Goal: Task Accomplishment & Management: Manage account settings

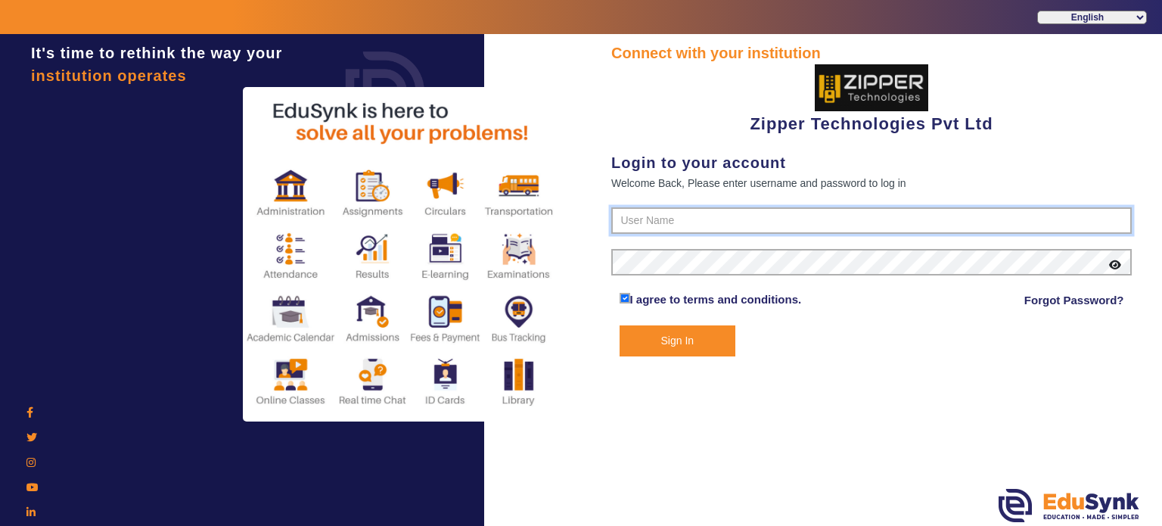
type input "1008790000"
click at [678, 340] on button "Sign In" at bounding box center [677, 340] width 116 height 31
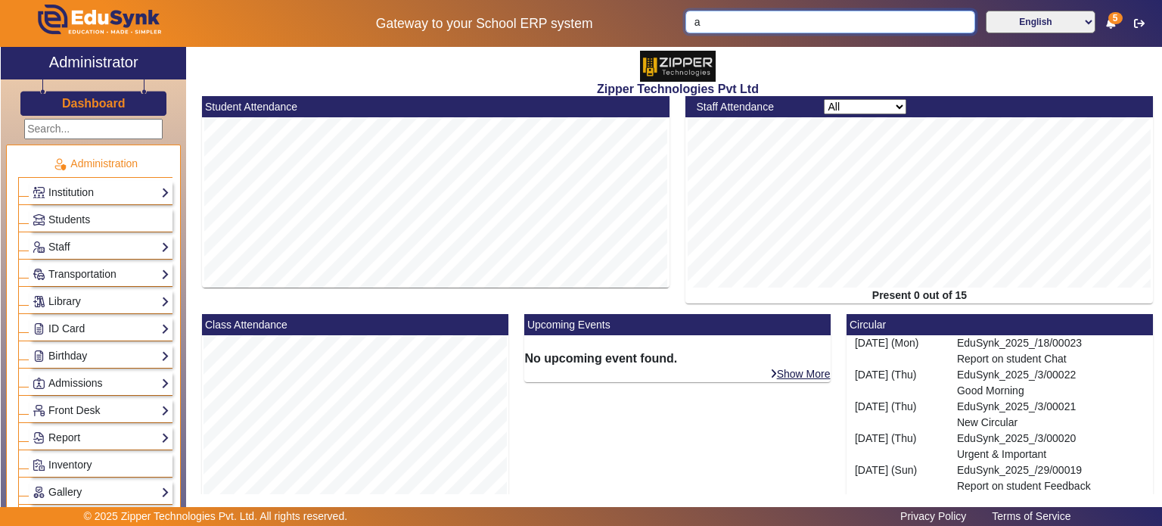
click at [777, 29] on input "a" at bounding box center [829, 22] width 289 height 23
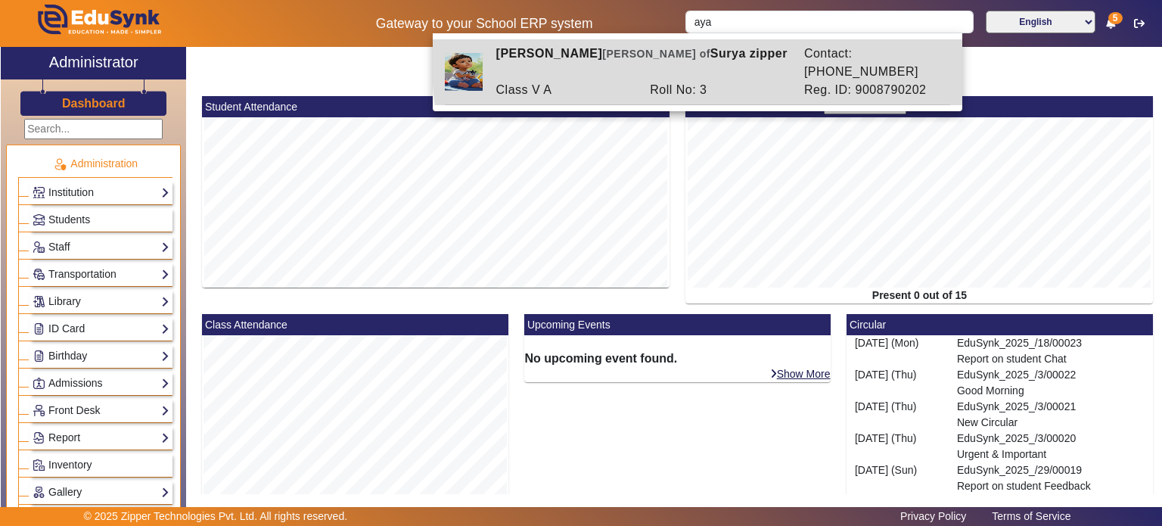
click at [754, 63] on div "[PERSON_NAME] [PERSON_NAME] of [PERSON_NAME] zipper" at bounding box center [642, 63] width 308 height 36
type input "[PERSON_NAME]"
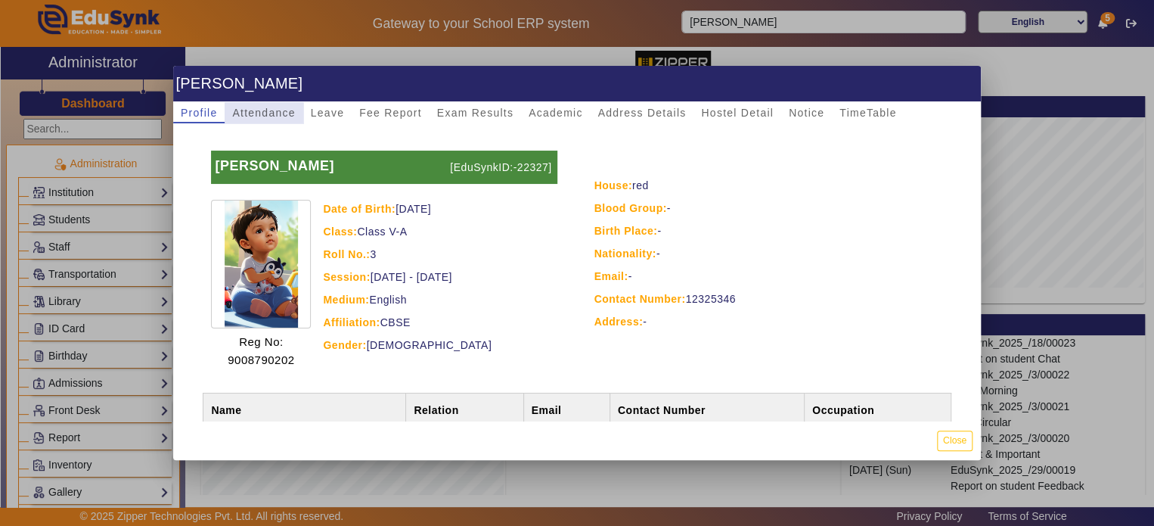
click at [281, 120] on span "Attendance" at bounding box center [263, 112] width 63 height 21
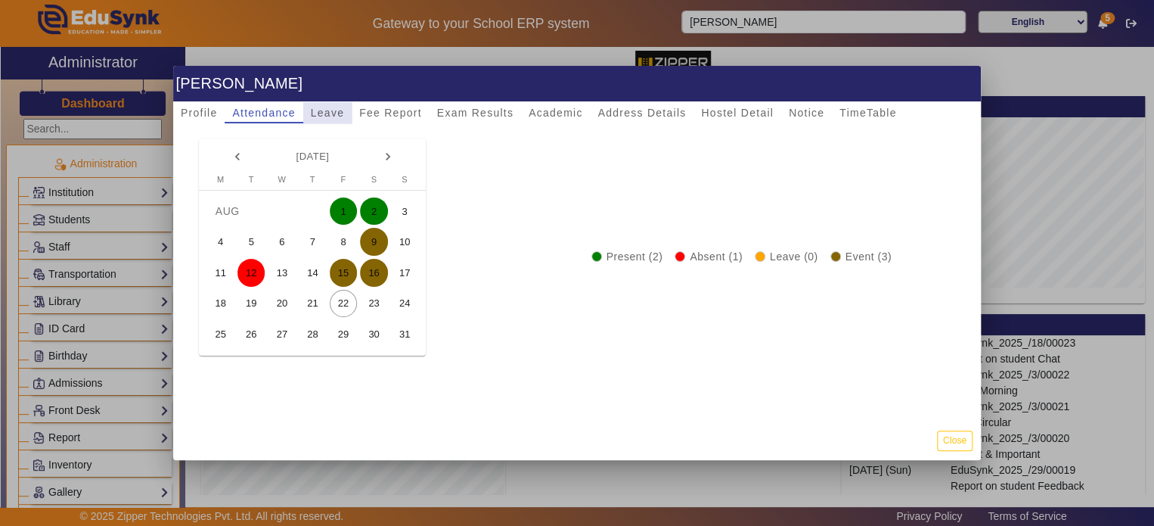
click at [338, 117] on span "Leave" at bounding box center [327, 112] width 33 height 11
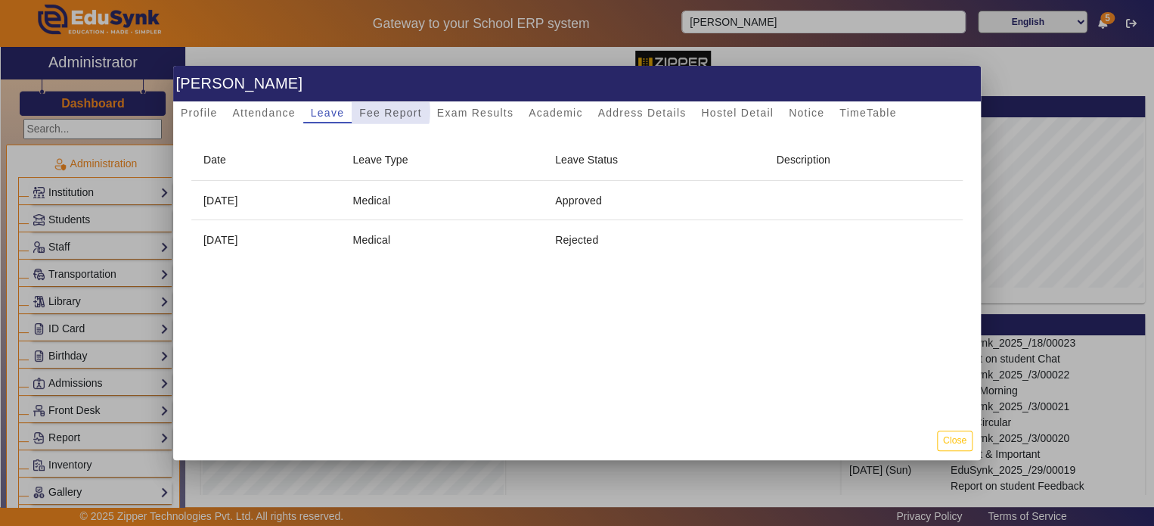
click at [374, 112] on span "Fee Report" at bounding box center [390, 112] width 63 height 11
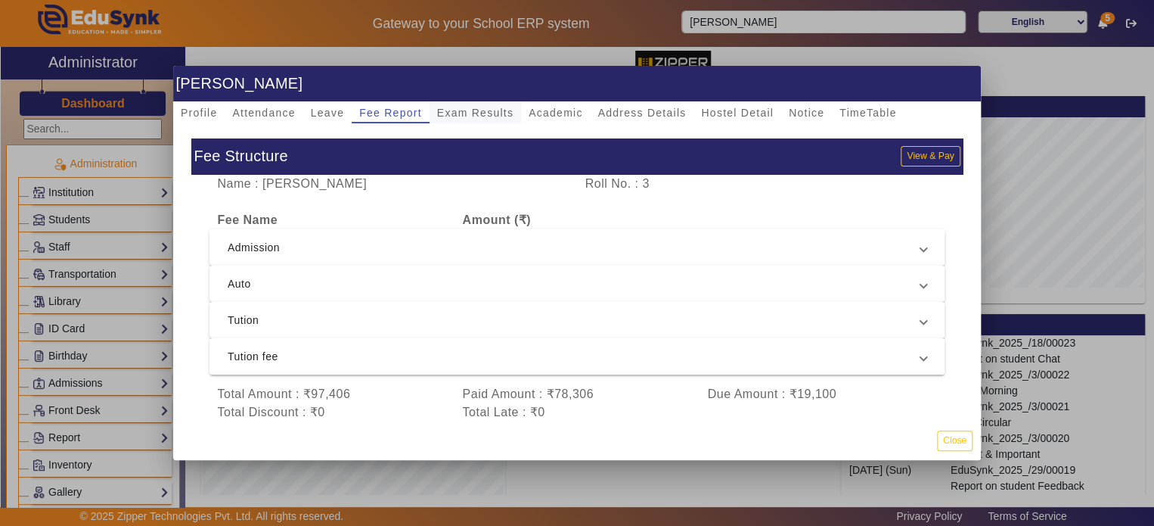
click at [445, 120] on span "Exam Results" at bounding box center [475, 112] width 76 height 21
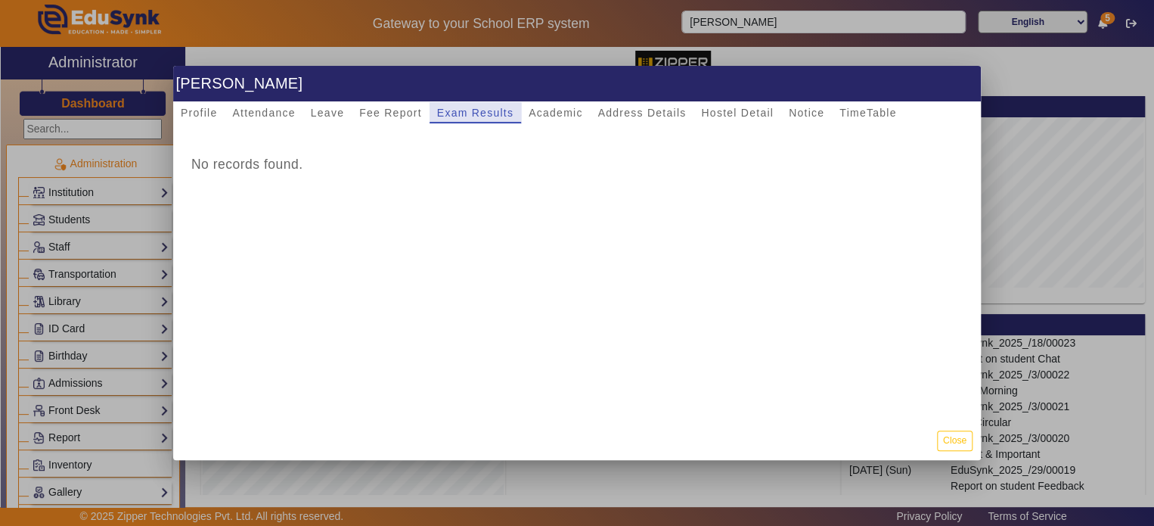
click at [511, 119] on div "Exam Results" at bounding box center [476, 112] width 92 height 21
click at [399, 117] on span "Fee Report" at bounding box center [390, 112] width 63 height 11
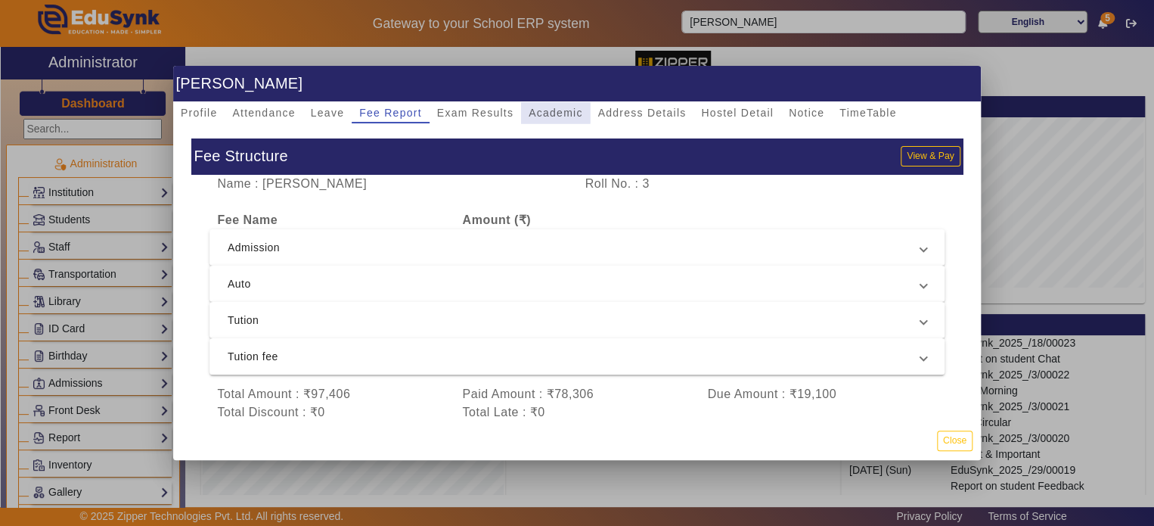
click at [521, 108] on div "Academic" at bounding box center [555, 112] width 69 height 21
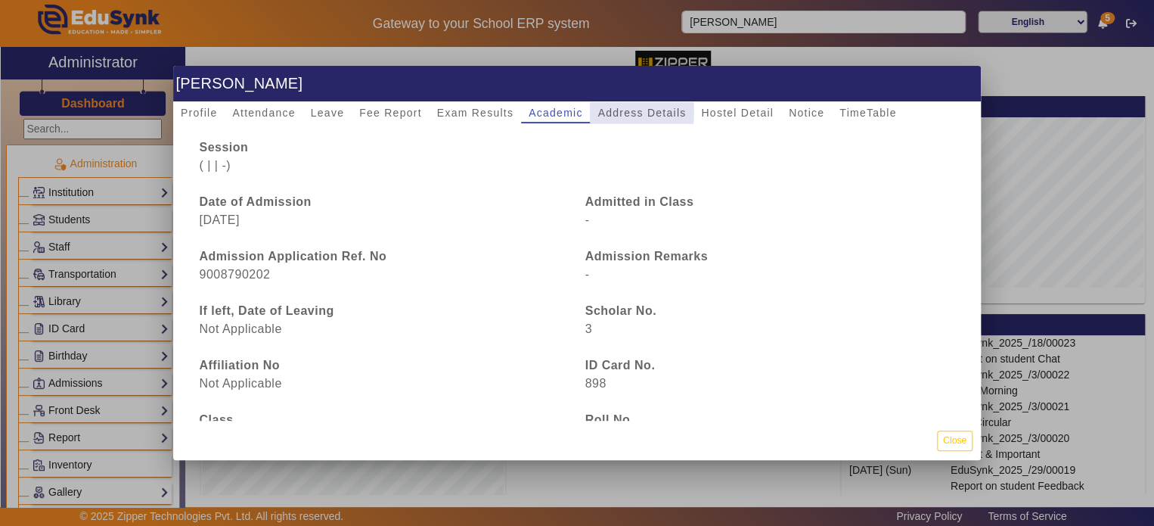
click at [604, 111] on span "Address Details" at bounding box center [642, 112] width 88 height 11
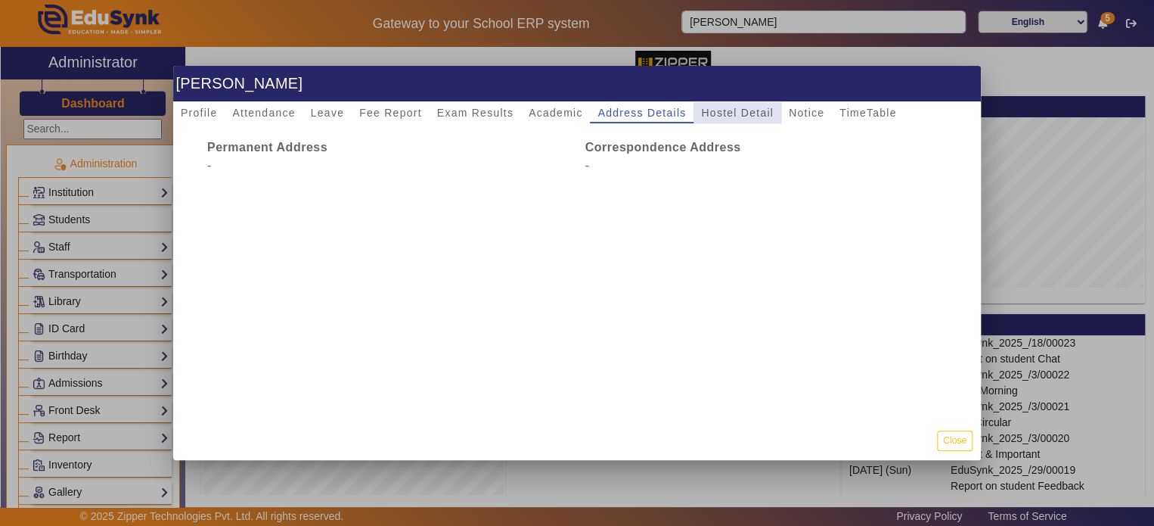
click at [703, 109] on span "Hostel Detail" at bounding box center [737, 112] width 73 height 11
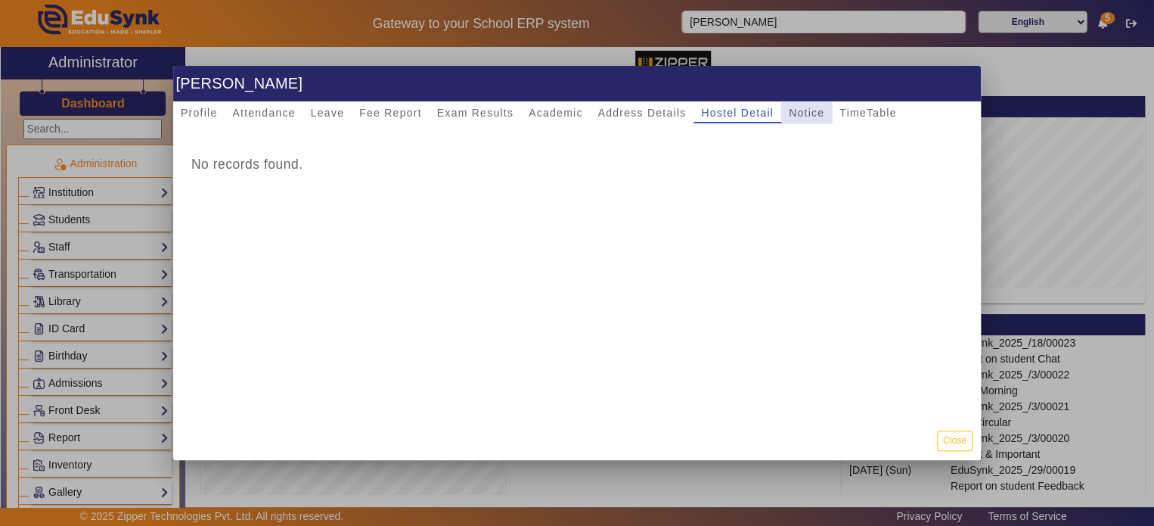
click at [784, 113] on div "Notice" at bounding box center [806, 112] width 51 height 21
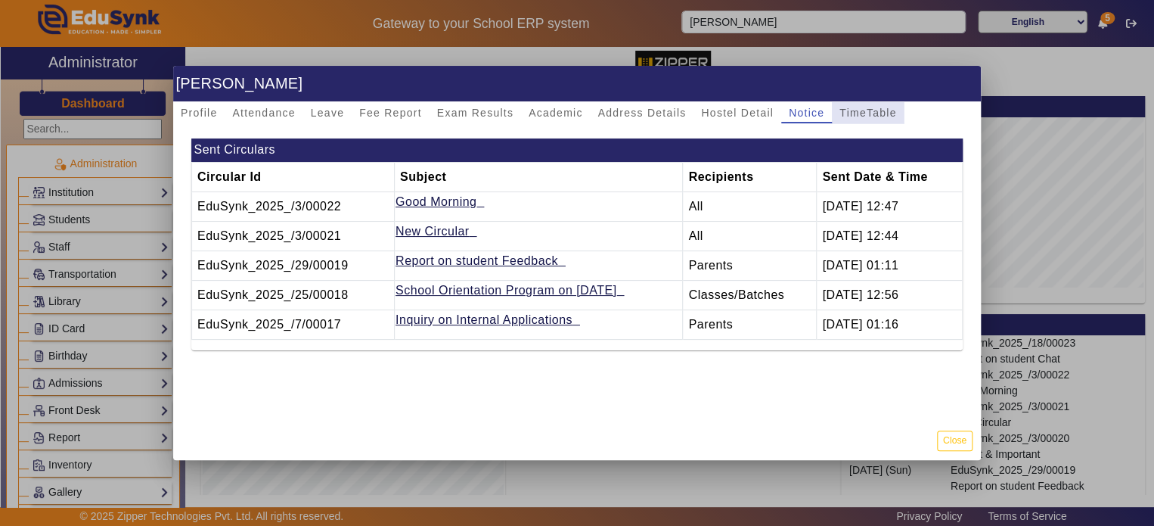
click at [870, 115] on span "TimeTable" at bounding box center [868, 112] width 57 height 11
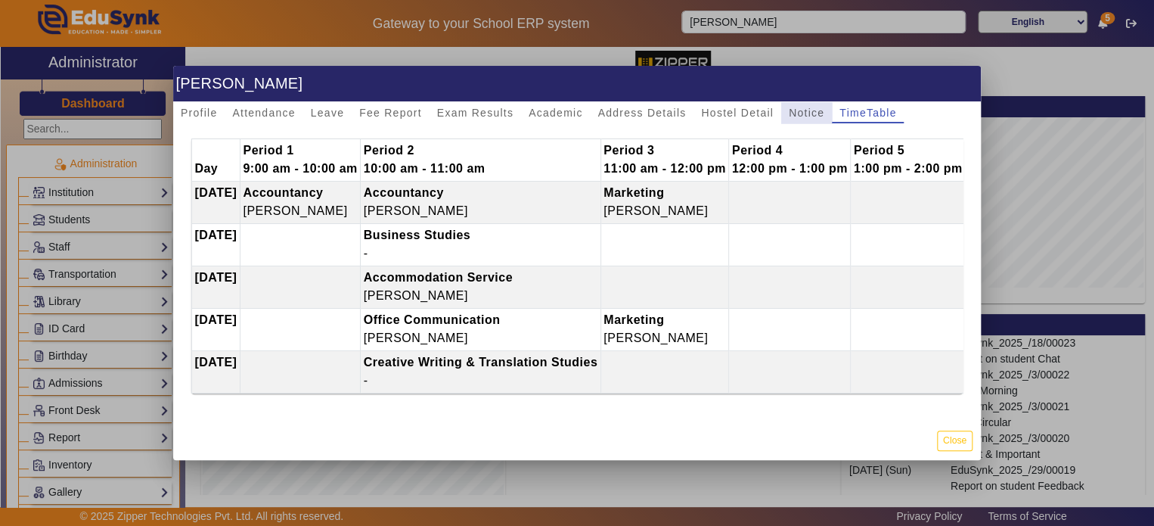
click at [811, 114] on span "Notice" at bounding box center [807, 112] width 36 height 11
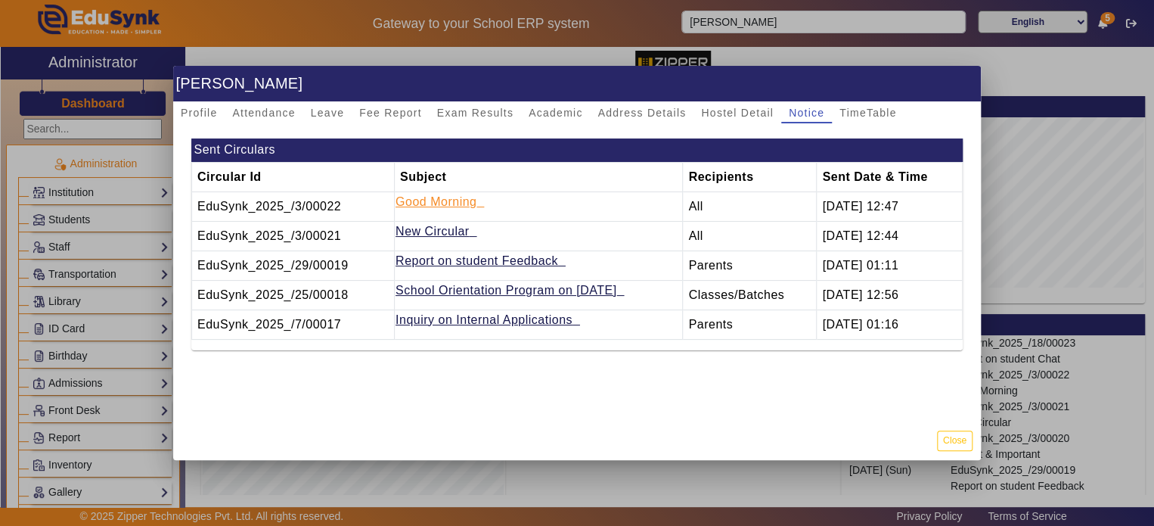
click at [416, 206] on link "Good Morning" at bounding box center [436, 201] width 81 height 13
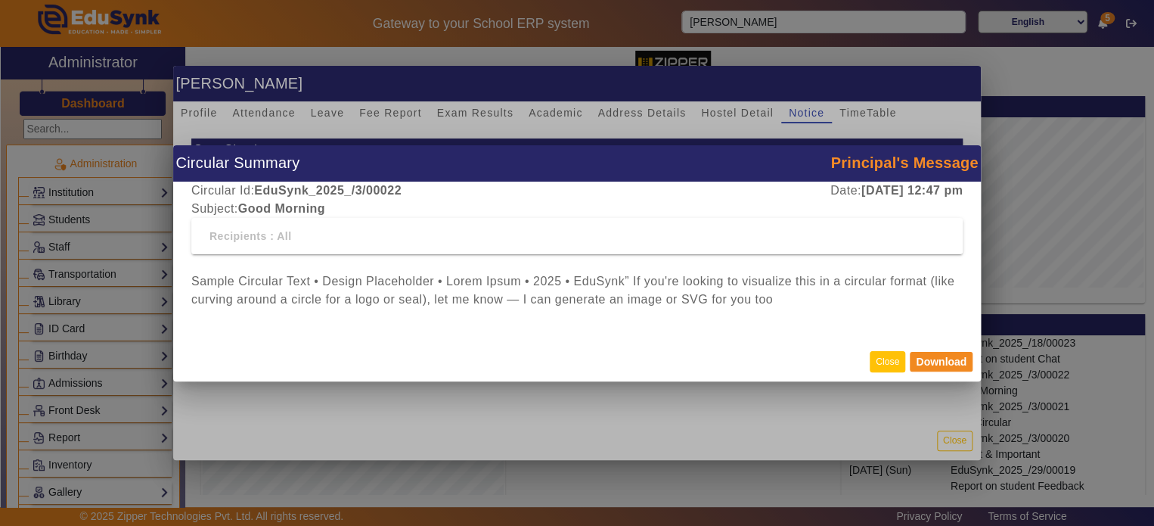
click at [893, 361] on button "Close" at bounding box center [888, 361] width 36 height 20
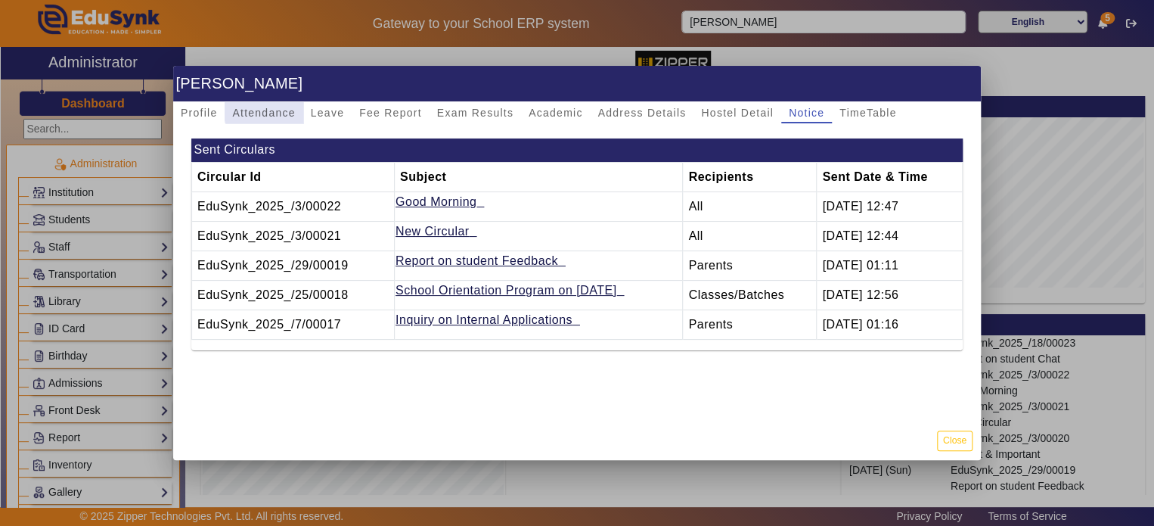
click at [299, 105] on div "Attendance" at bounding box center [264, 112] width 78 height 21
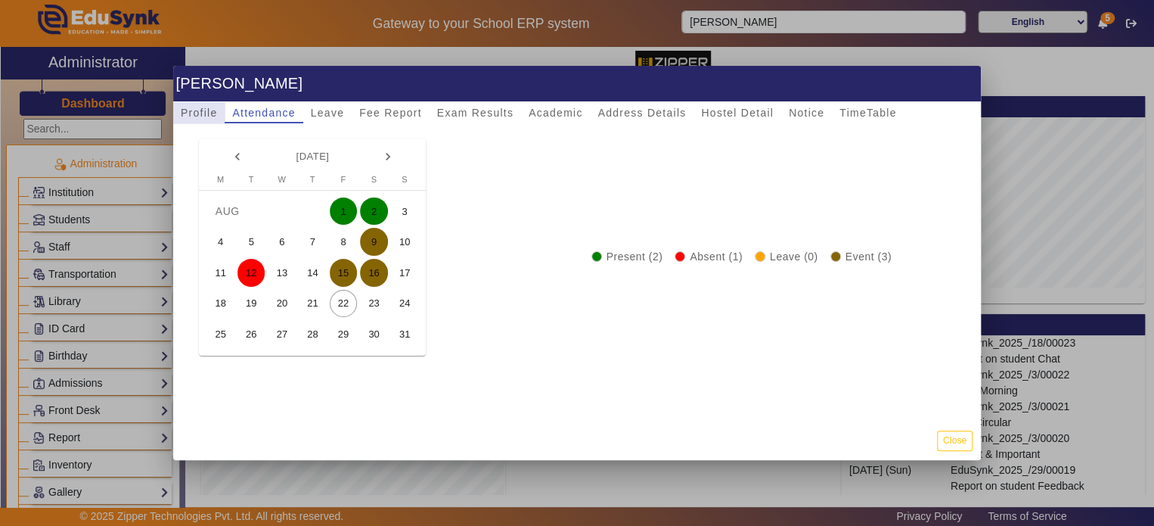
click at [200, 107] on span "Profile" at bounding box center [199, 112] width 36 height 11
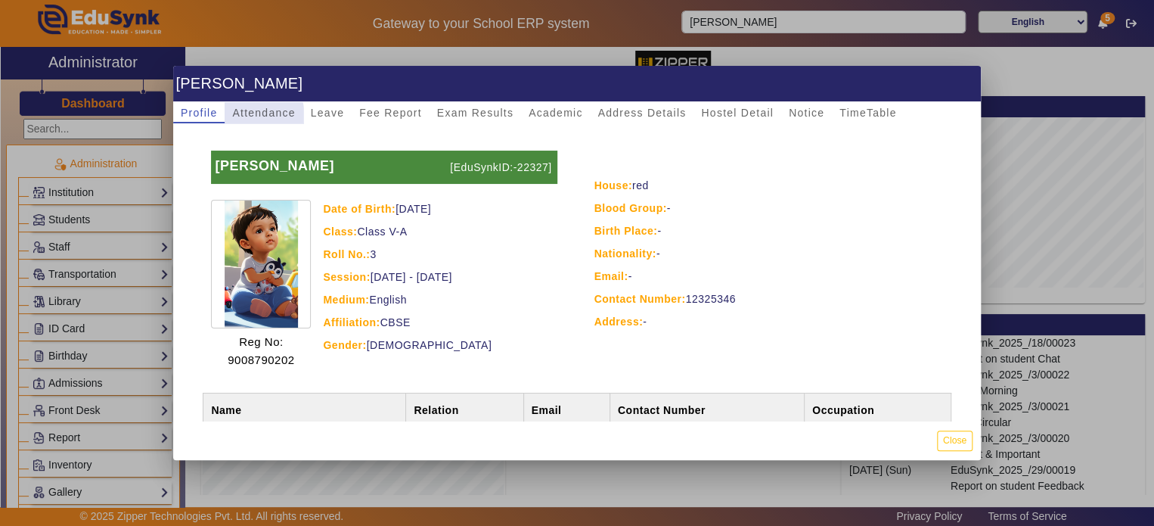
click at [238, 118] on span "Attendance" at bounding box center [263, 112] width 63 height 21
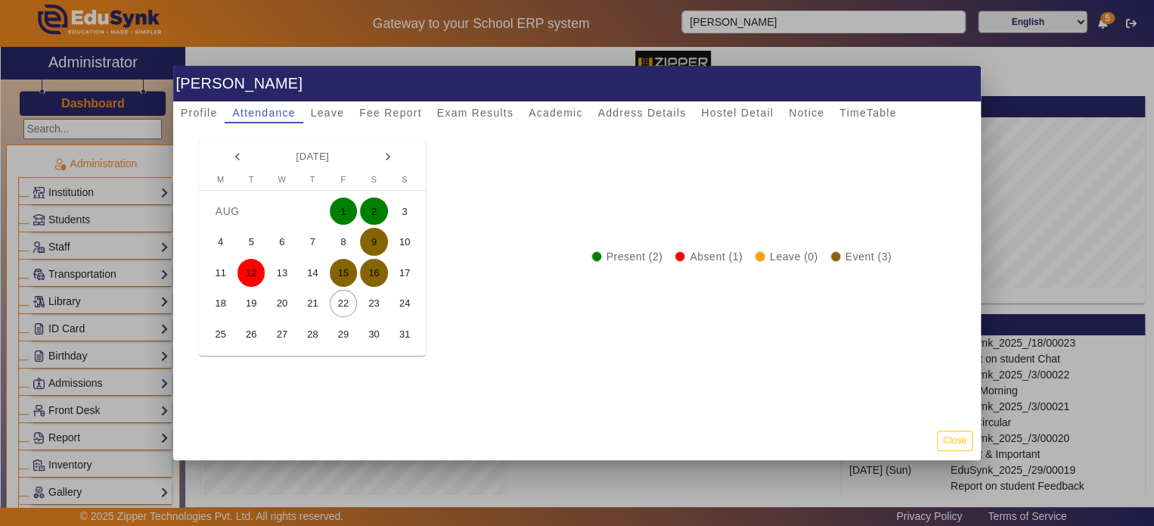
click at [346, 123] on div "keyboard_arrow_left [DATE] keyboard_arrow_right [DATE] M [DATE] T [DATE] W [DAT…" at bounding box center [577, 271] width 808 height 297
click at [334, 107] on span "Leave" at bounding box center [327, 112] width 33 height 11
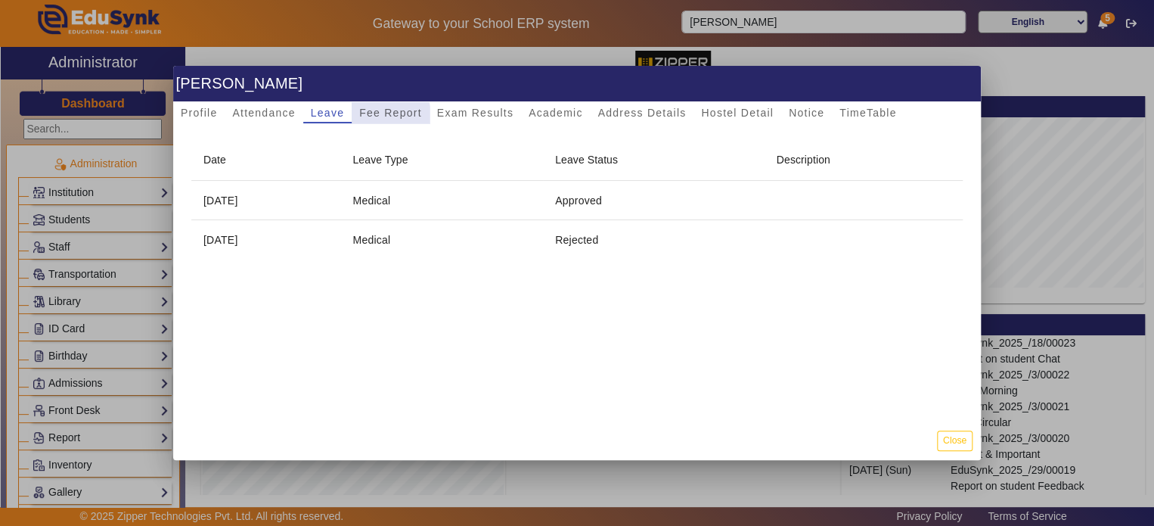
click at [369, 116] on span "Fee Report" at bounding box center [390, 112] width 63 height 11
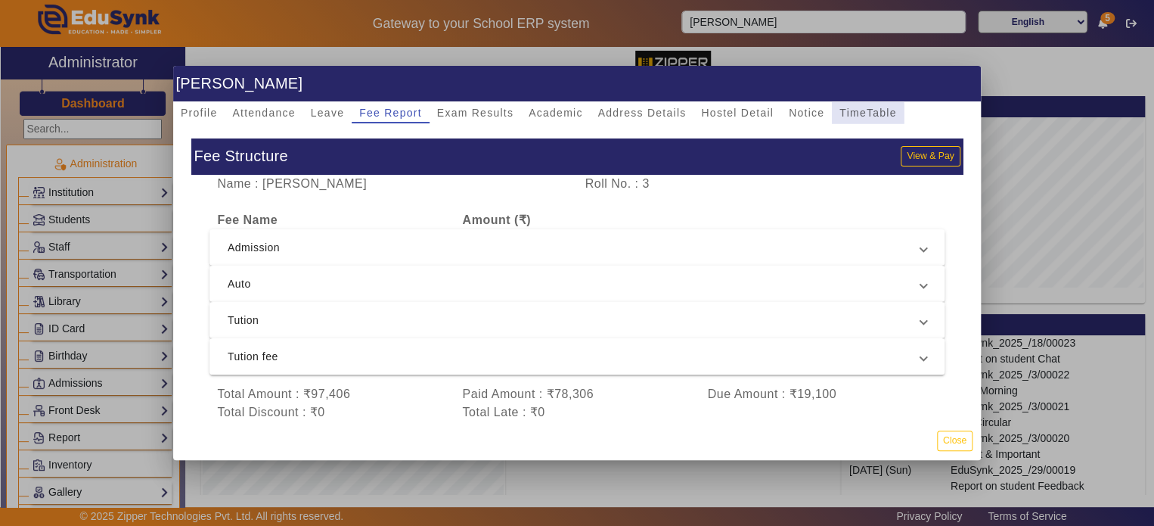
click at [851, 113] on span "TimeTable" at bounding box center [868, 112] width 57 height 11
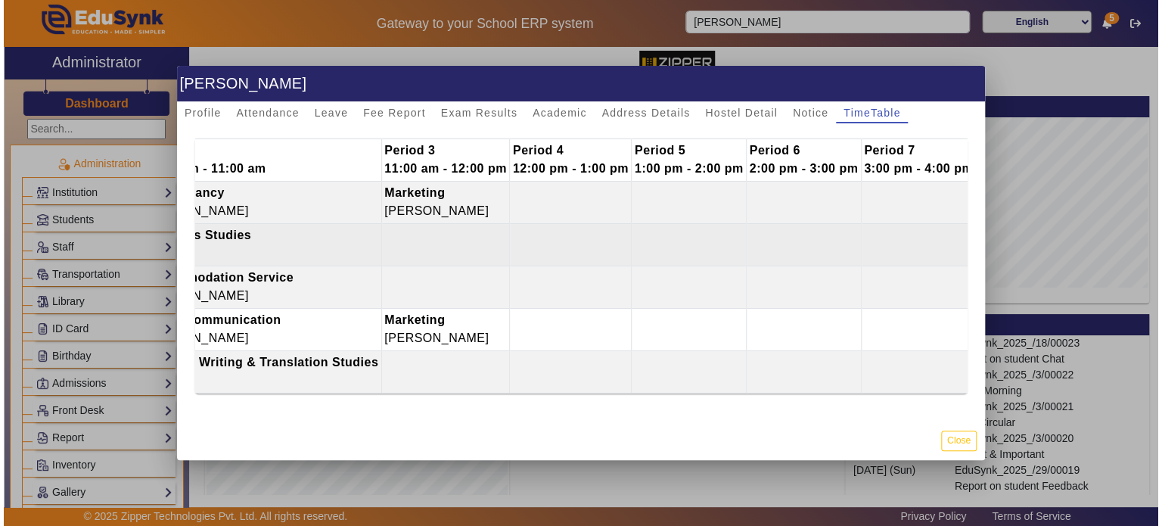
scroll to position [0, 224]
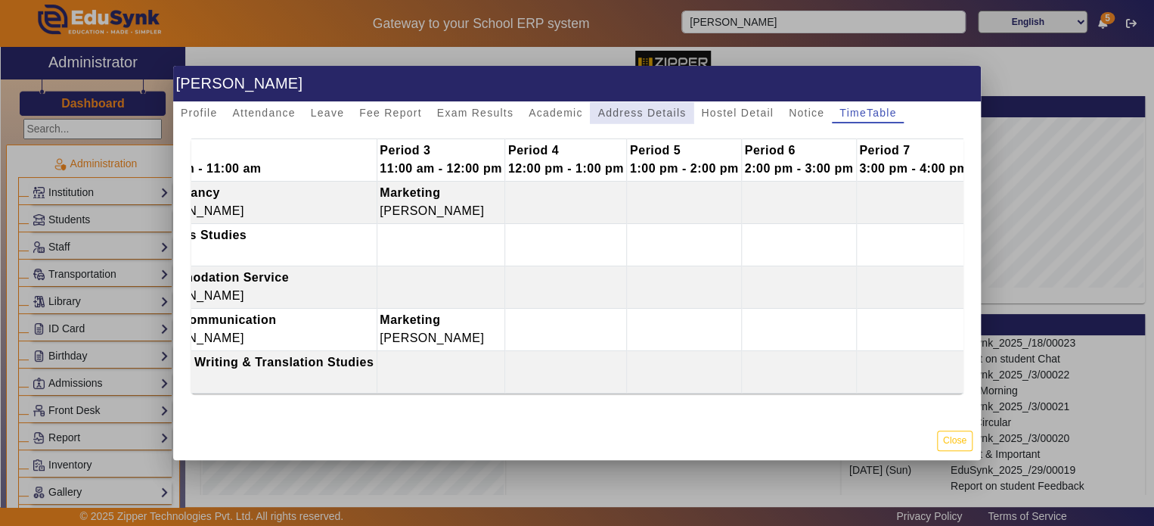
click at [641, 121] on span "Address Details" at bounding box center [642, 112] width 88 height 21
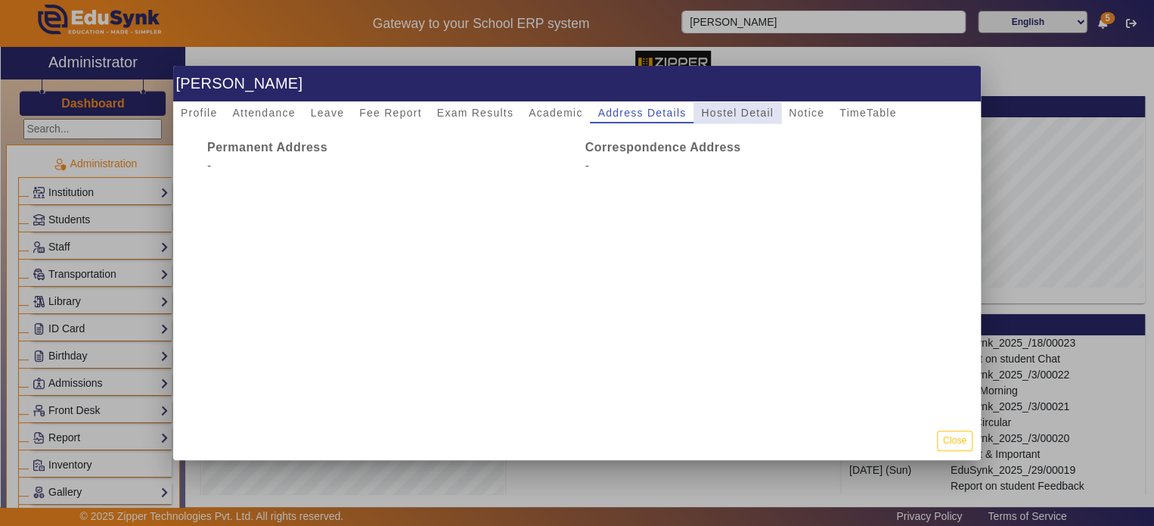
click at [719, 117] on span "Hostel Detail" at bounding box center [737, 112] width 73 height 11
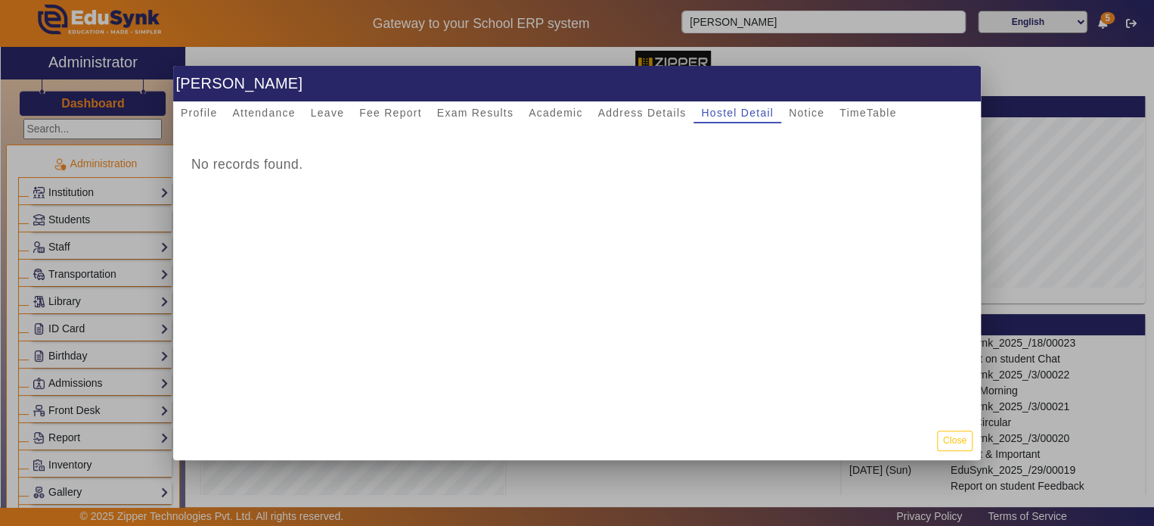
click at [820, 99] on h1 "[PERSON_NAME]" at bounding box center [577, 84] width 808 height 36
click at [819, 110] on span "Notice" at bounding box center [807, 112] width 36 height 11
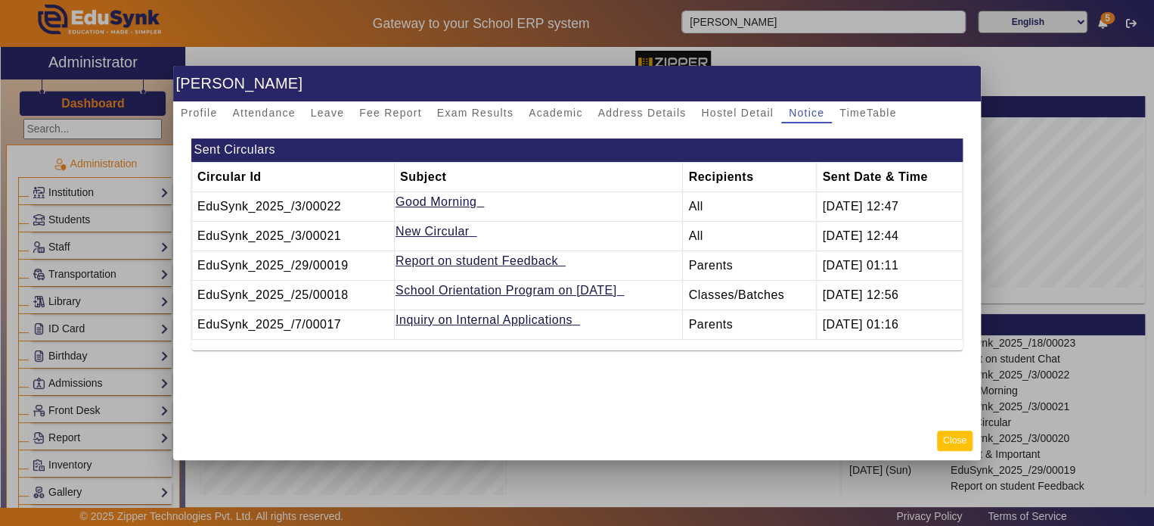
click at [965, 436] on button "Close" at bounding box center [955, 440] width 36 height 20
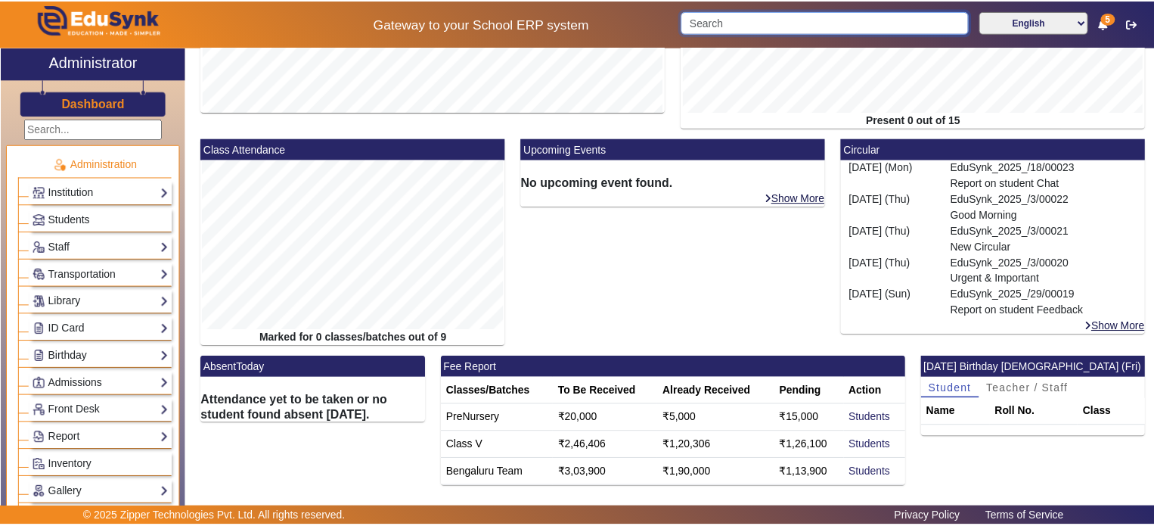
scroll to position [0, 0]
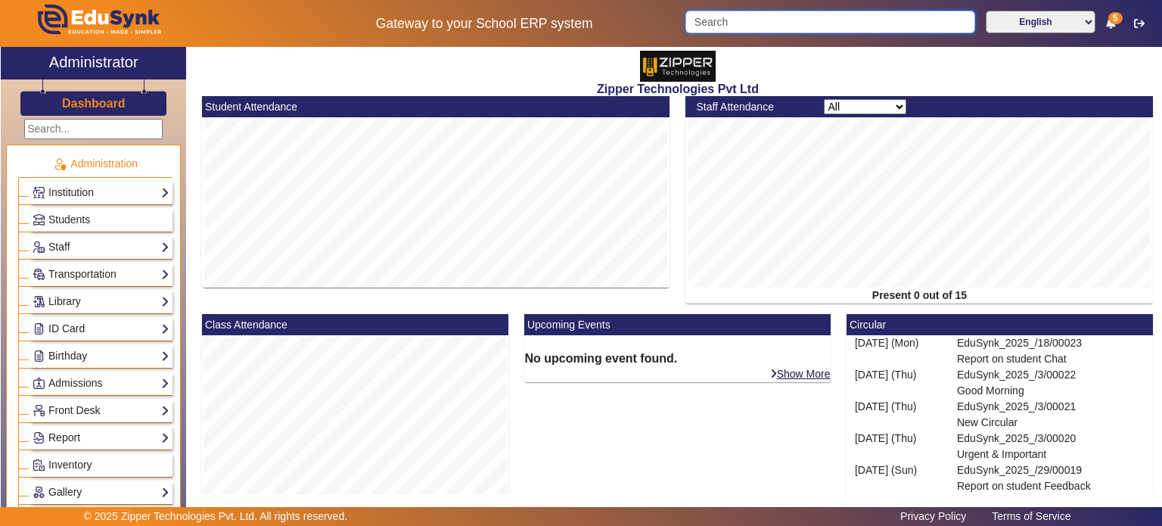
click at [745, 20] on input "Search" at bounding box center [829, 22] width 289 height 23
click at [136, 135] on div "Administration Institution Institution Details Session Configuration Classes/Ba…" at bounding box center [93, 313] width 185 height 394
click at [136, 135] on input "text" at bounding box center [93, 129] width 138 height 20
click at [731, 26] on input "Search" at bounding box center [829, 22] width 289 height 23
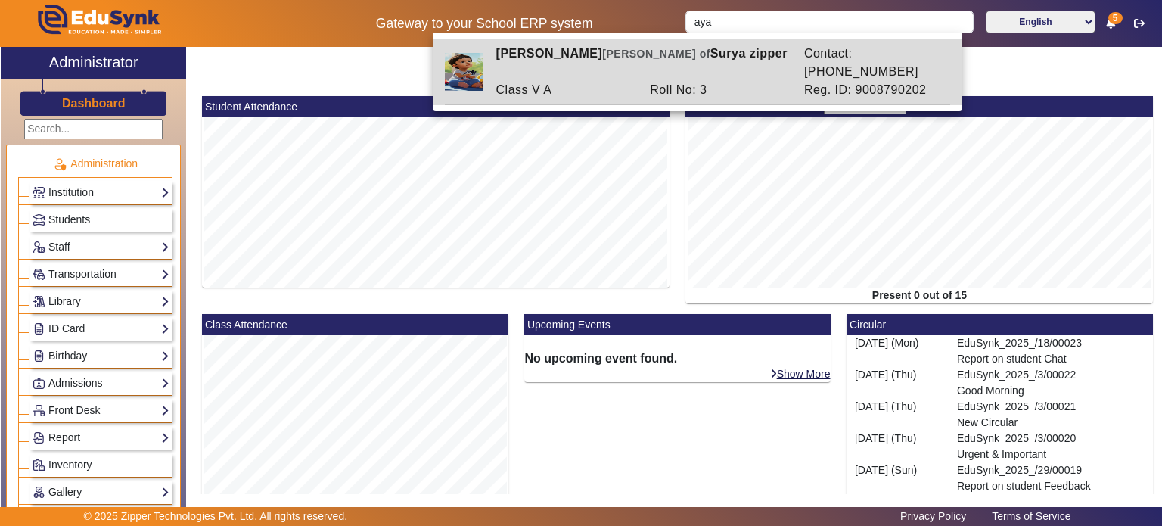
click at [721, 81] on div "Roll No: 3" at bounding box center [719, 90] width 154 height 18
type input "[PERSON_NAME]"
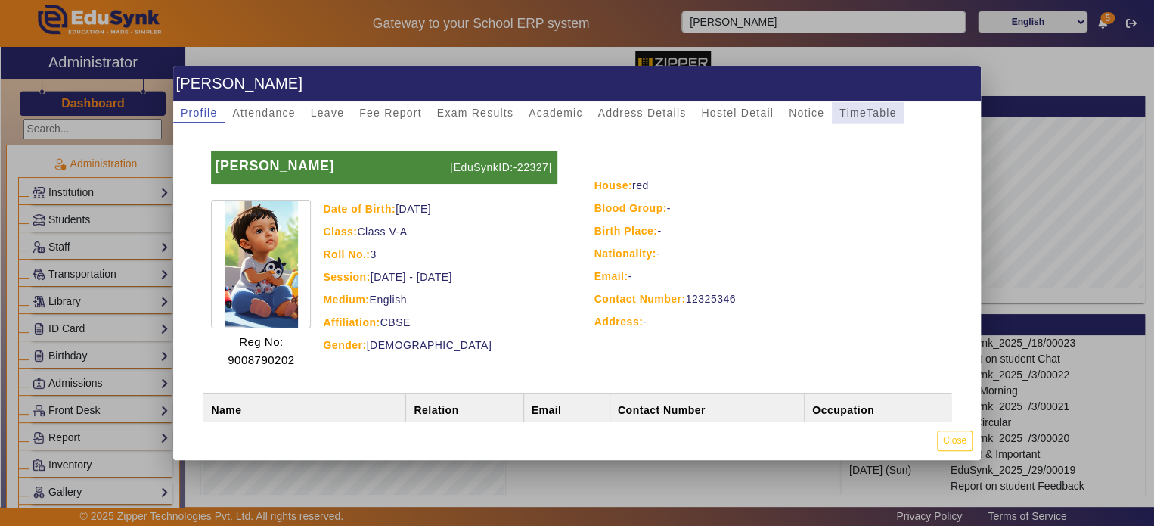
click at [862, 107] on span "TimeTable" at bounding box center [868, 112] width 57 height 11
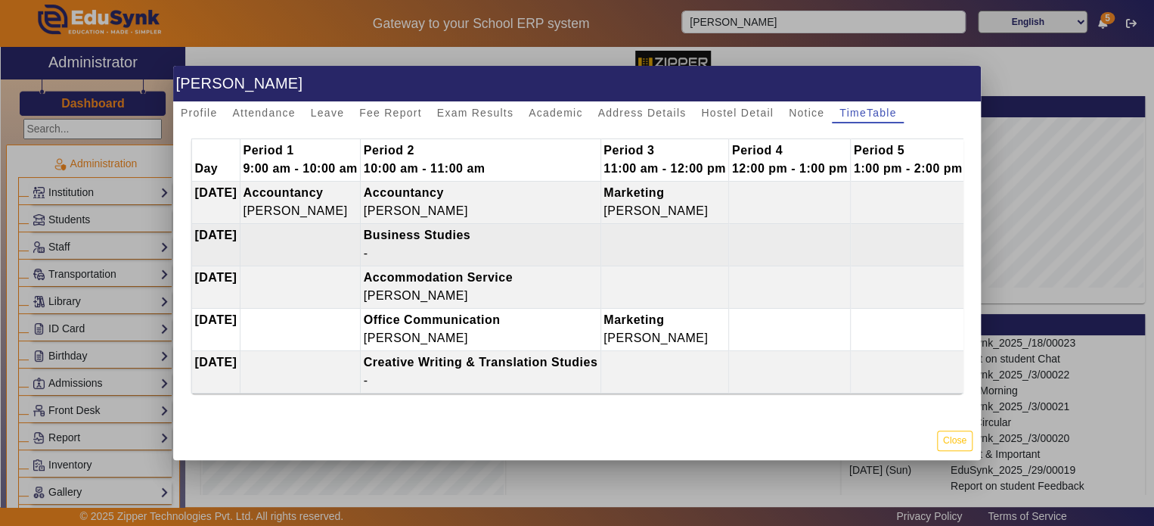
click at [890, 238] on td at bounding box center [908, 244] width 115 height 42
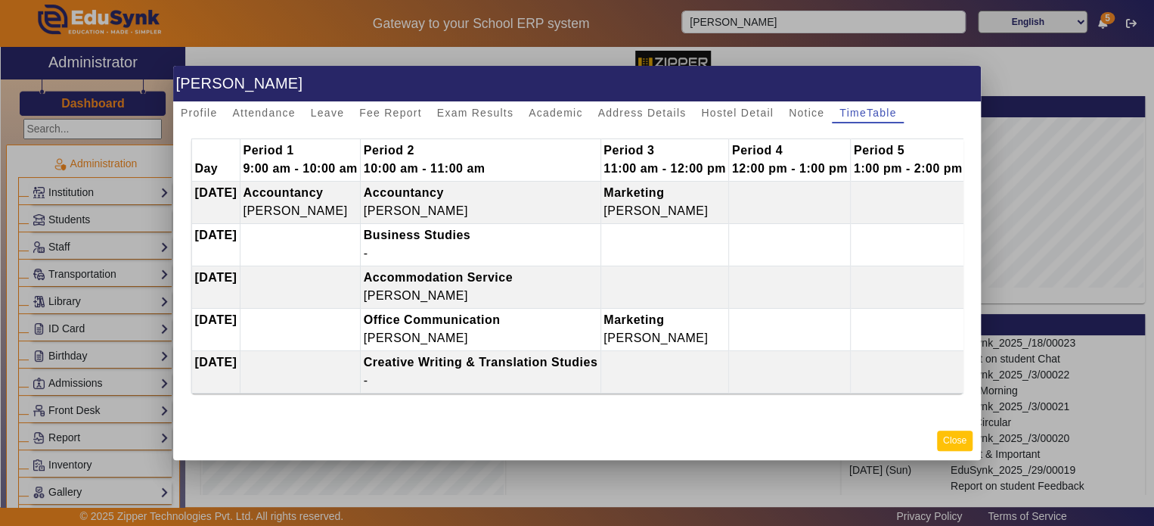
click at [955, 448] on button "Close" at bounding box center [955, 440] width 36 height 20
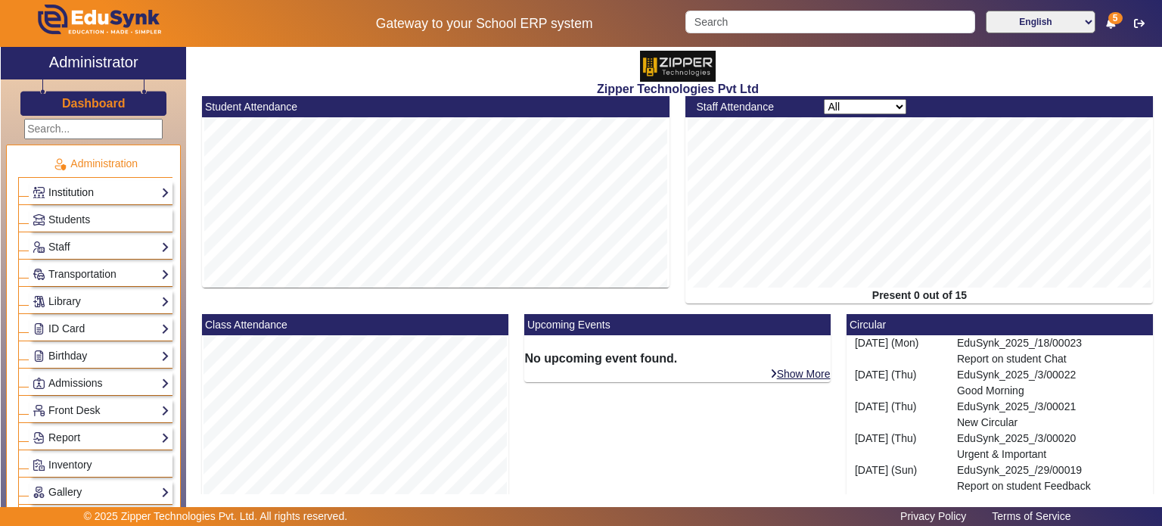
click at [82, 184] on link "Institution" at bounding box center [101, 192] width 137 height 17
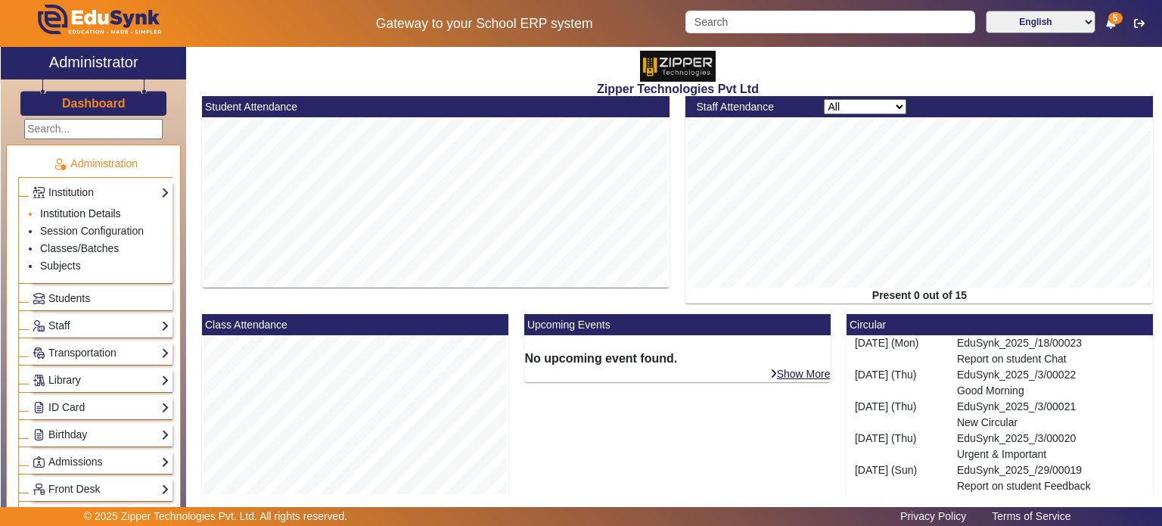
click at [84, 214] on link "Institution Details" at bounding box center [80, 213] width 81 height 12
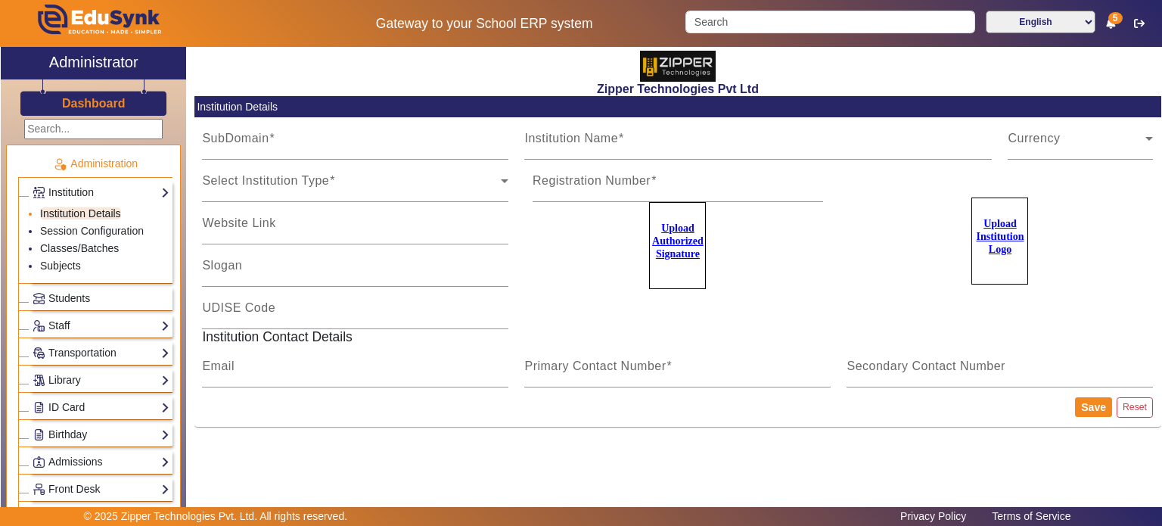
type input "zipper"
type input "Zipper Technologies Pvt Ltd"
type input "Education . Made . Simpler"
type input "zipper"
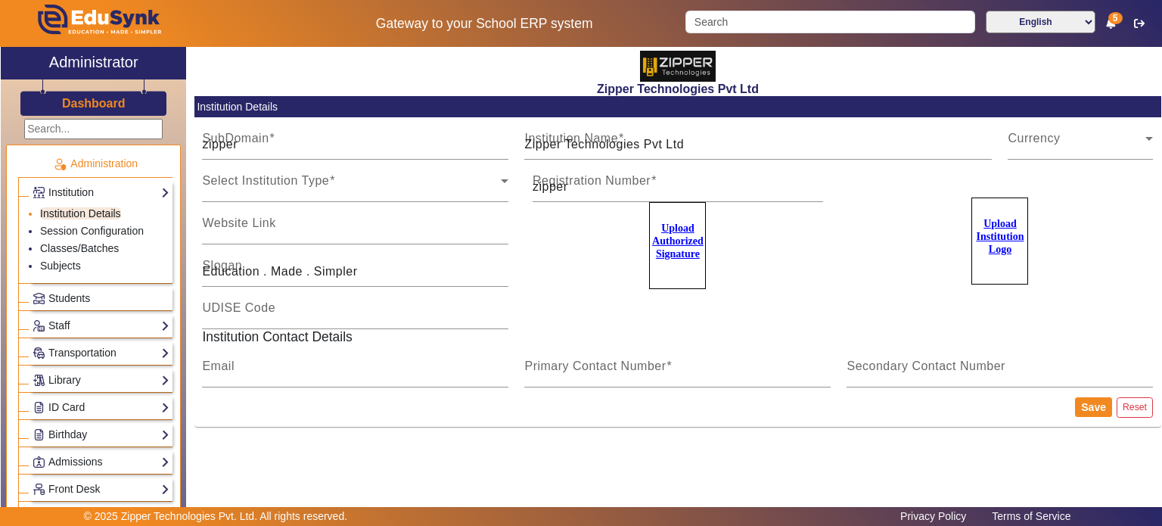
type input "[EMAIL_ADDRESS][DOMAIN_NAME]"
type input "1008790000"
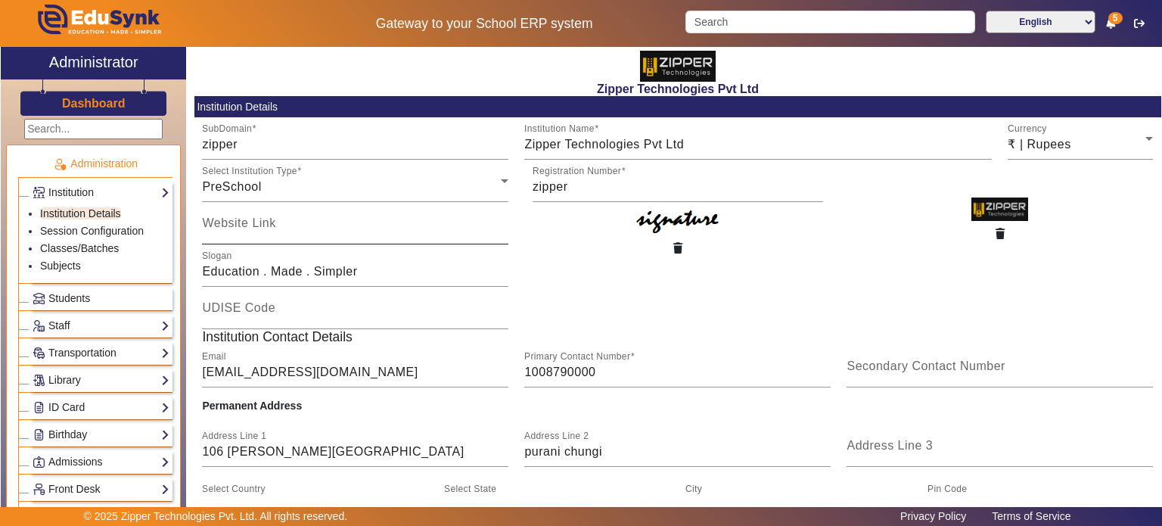
click at [220, 221] on mat-label "Website Link" at bounding box center [238, 222] width 73 height 13
click at [220, 221] on input "Website Link" at bounding box center [355, 229] width 306 height 18
click at [107, 99] on h3 "Dashboard" at bounding box center [94, 103] width 64 height 14
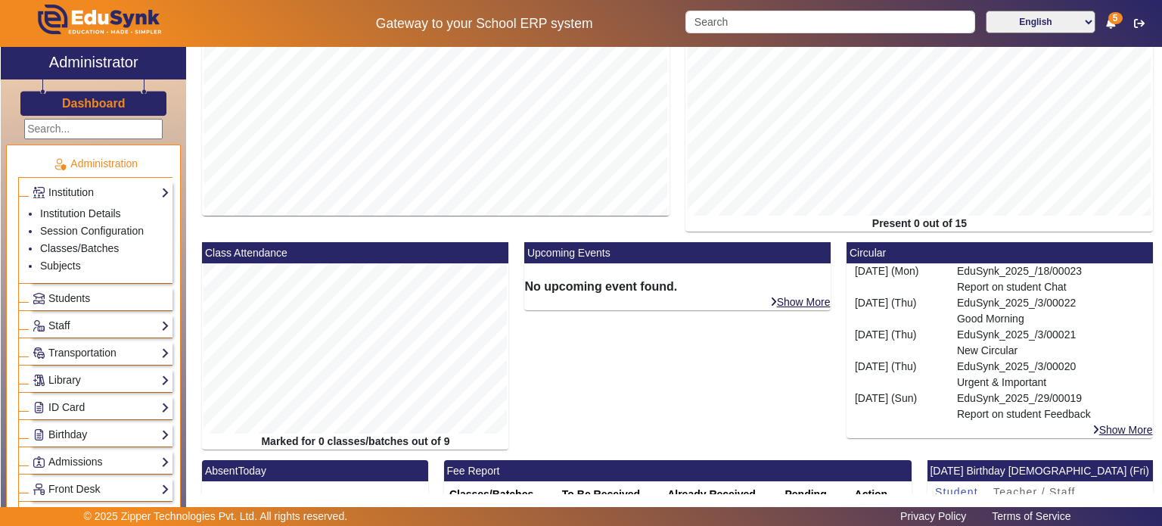
scroll to position [73, 0]
